Goal: Navigation & Orientation: Find specific page/section

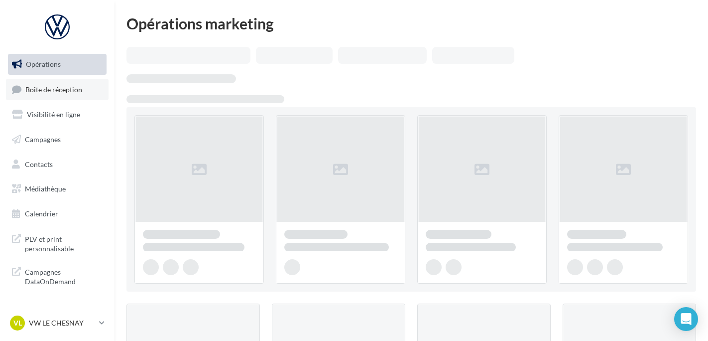
click at [84, 96] on link "Boîte de réception" at bounding box center [57, 89] width 103 height 21
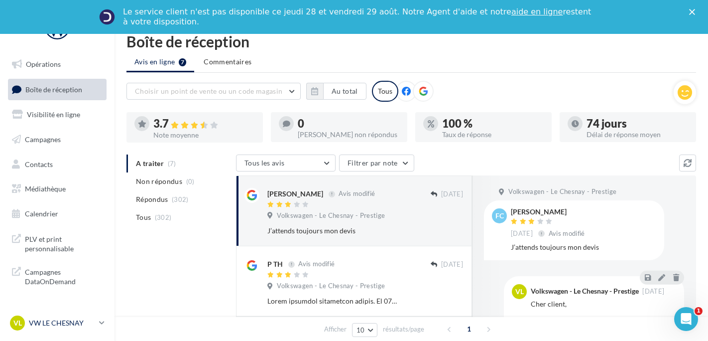
click at [93, 317] on div "VL VW LE CHESNAY vw-lec-ale" at bounding box center [52, 322] width 85 height 15
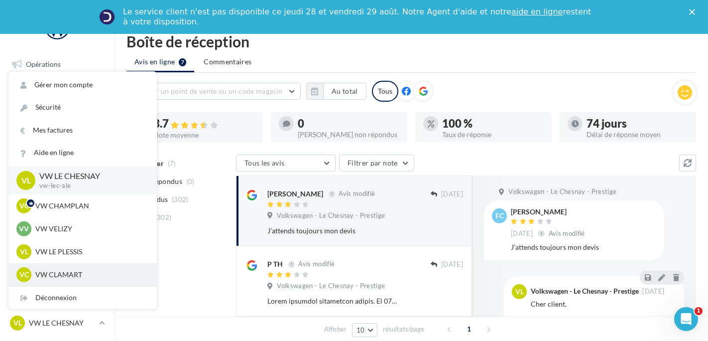
click at [69, 267] on div "VC VW CLAMART vw-cla-ale" at bounding box center [82, 274] width 133 height 15
click at [116, 281] on div "VC VW CLAMART vw-cla-ale" at bounding box center [82, 274] width 133 height 15
click at [85, 277] on p "VW CLAMART" at bounding box center [90, 275] width 110 height 10
